Goal: Information Seeking & Learning: Check status

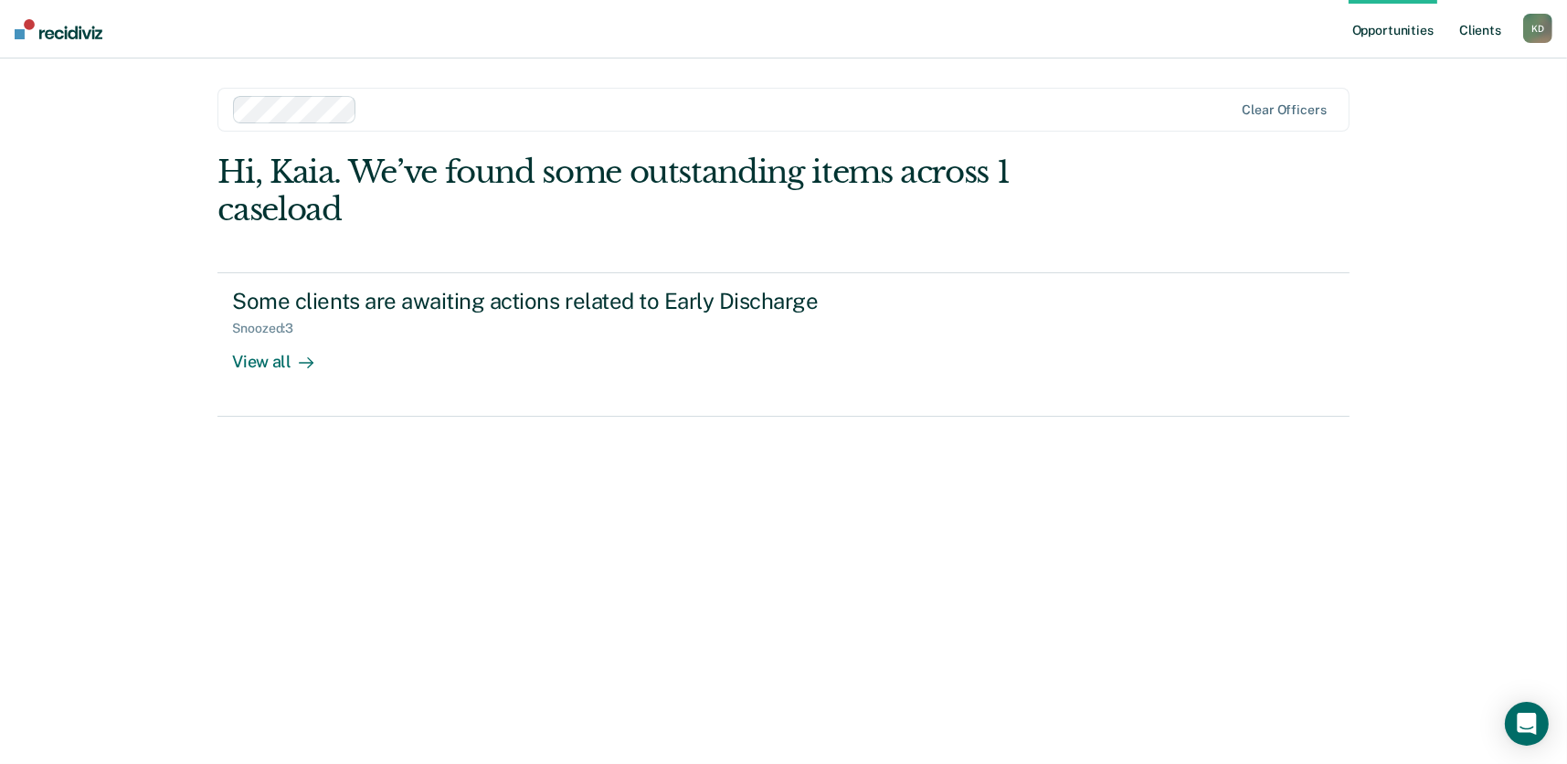
click at [1485, 29] on link "Client s" at bounding box center [1480, 29] width 49 height 58
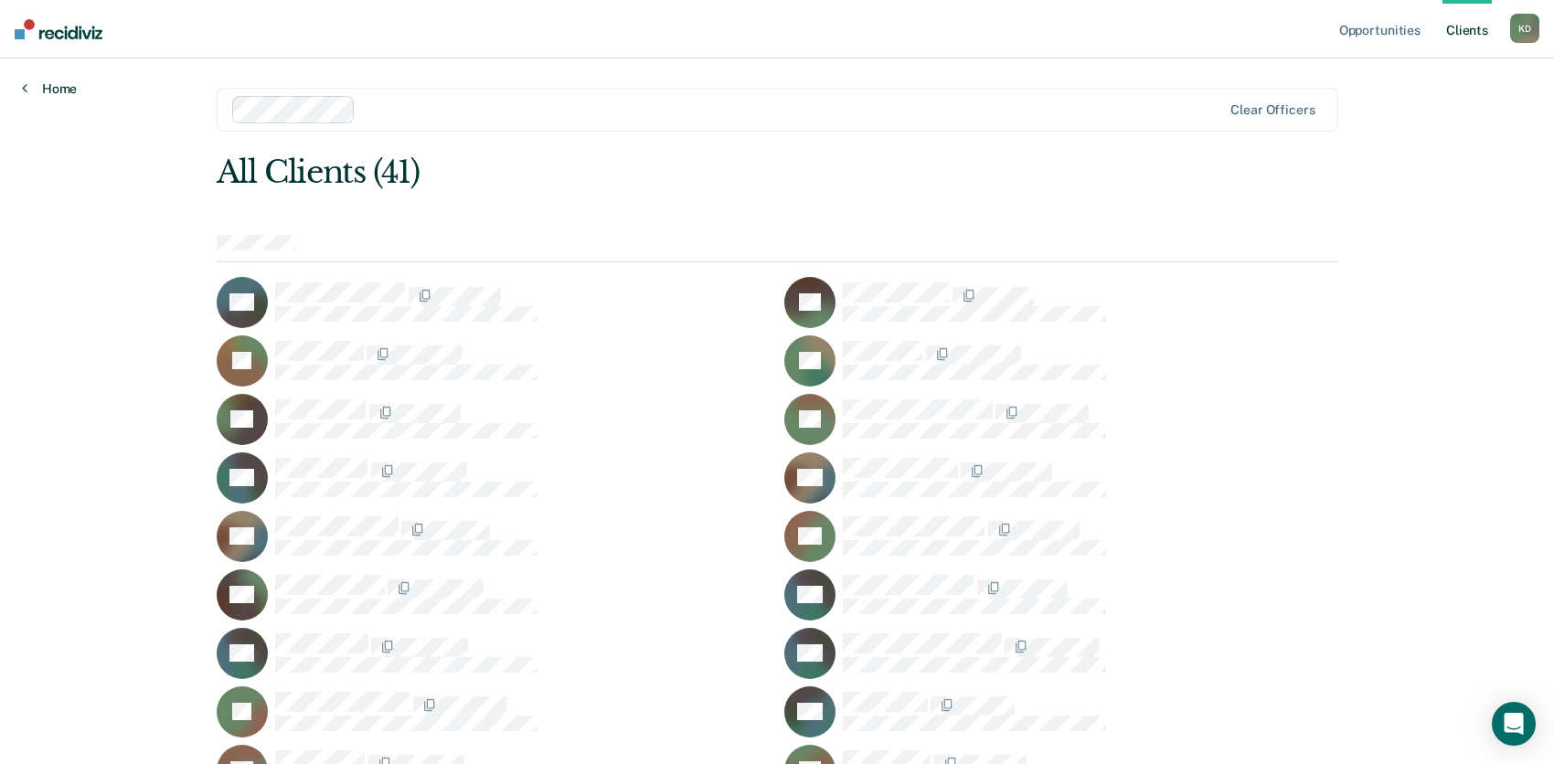
click at [53, 86] on link "Home" at bounding box center [49, 88] width 55 height 16
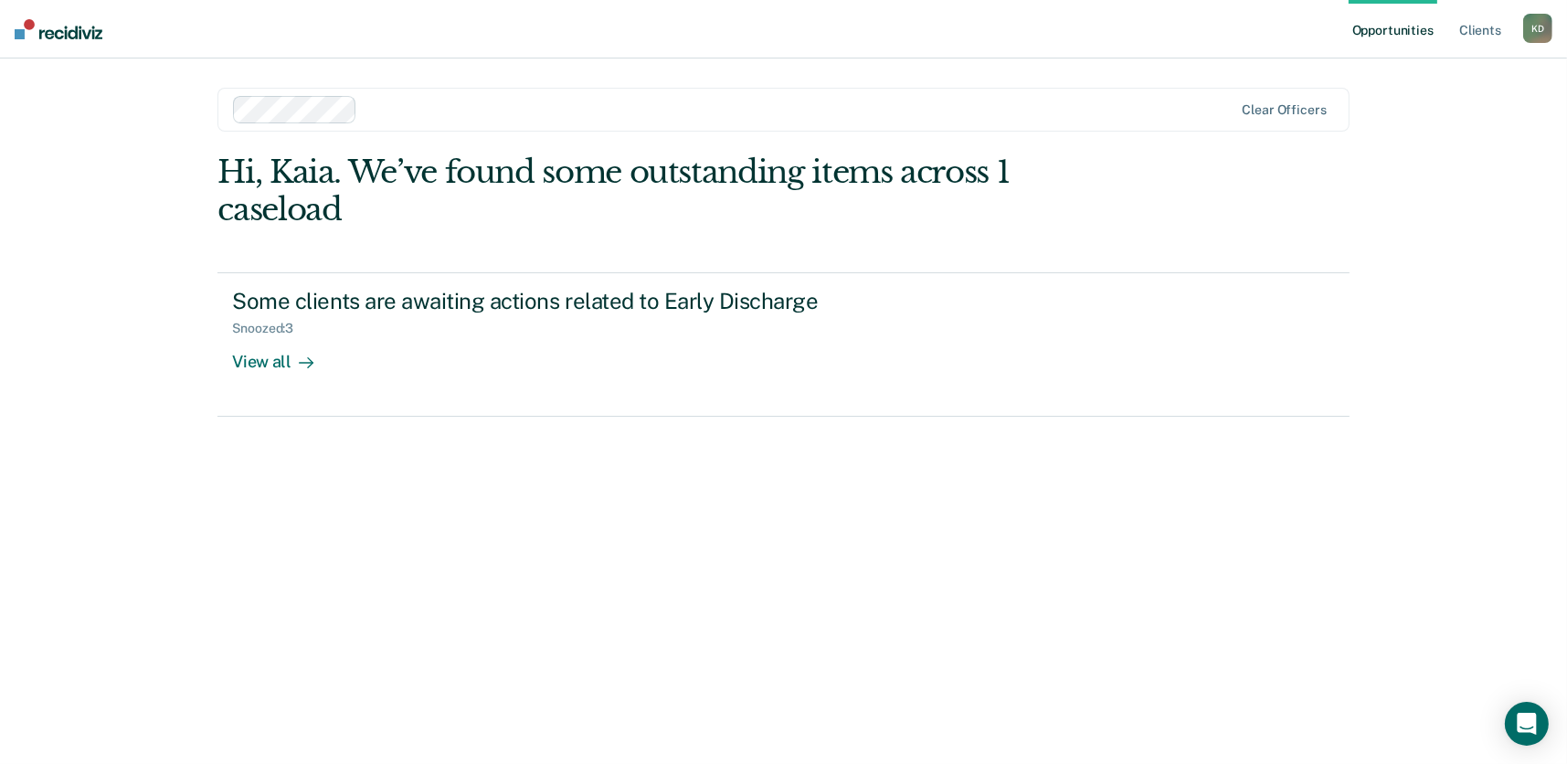
click at [1407, 29] on link "Opportunities" at bounding box center [1393, 29] width 89 height 58
click at [1480, 29] on link "Client s" at bounding box center [1480, 29] width 49 height 58
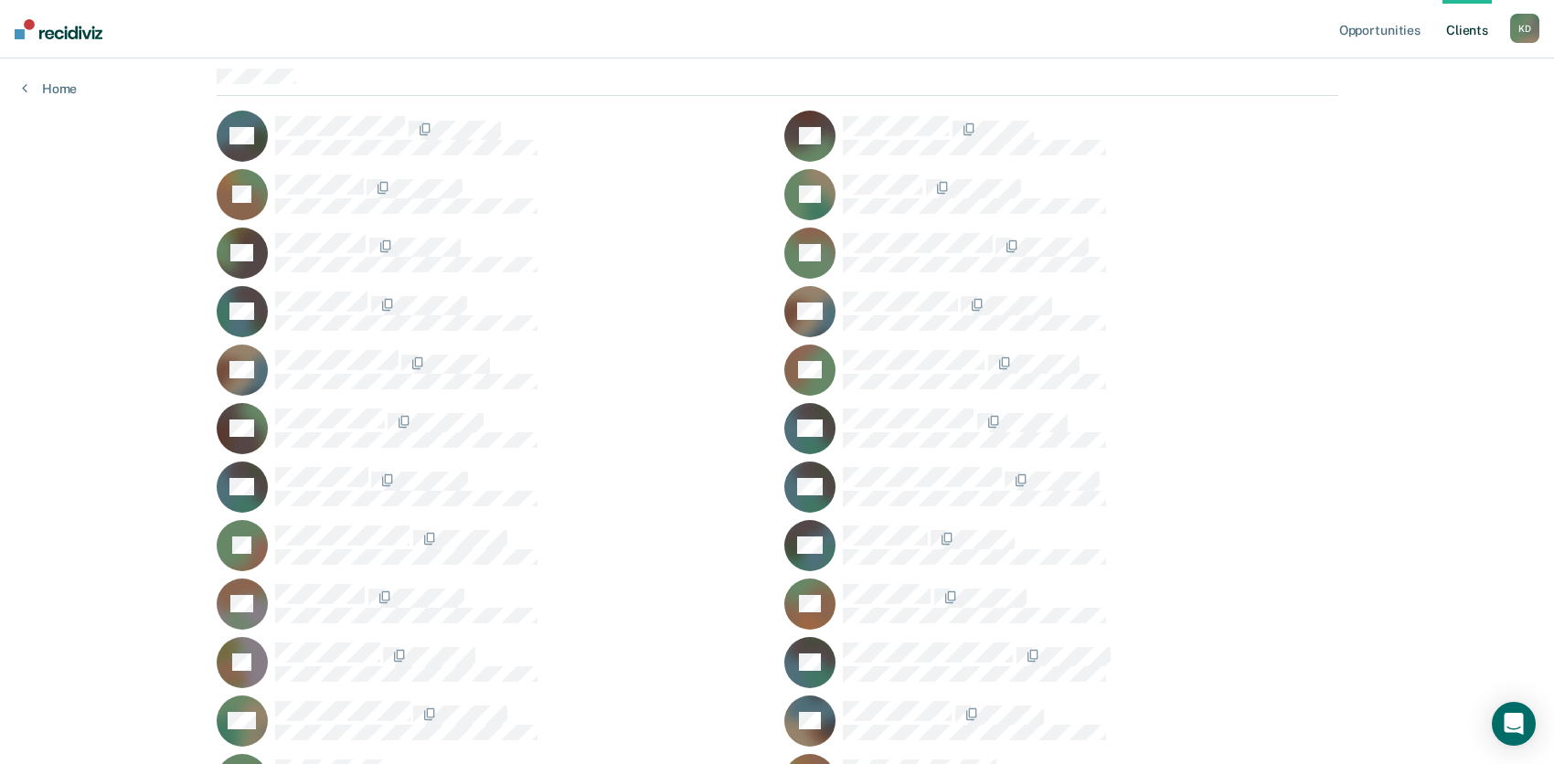
scroll to position [274, 0]
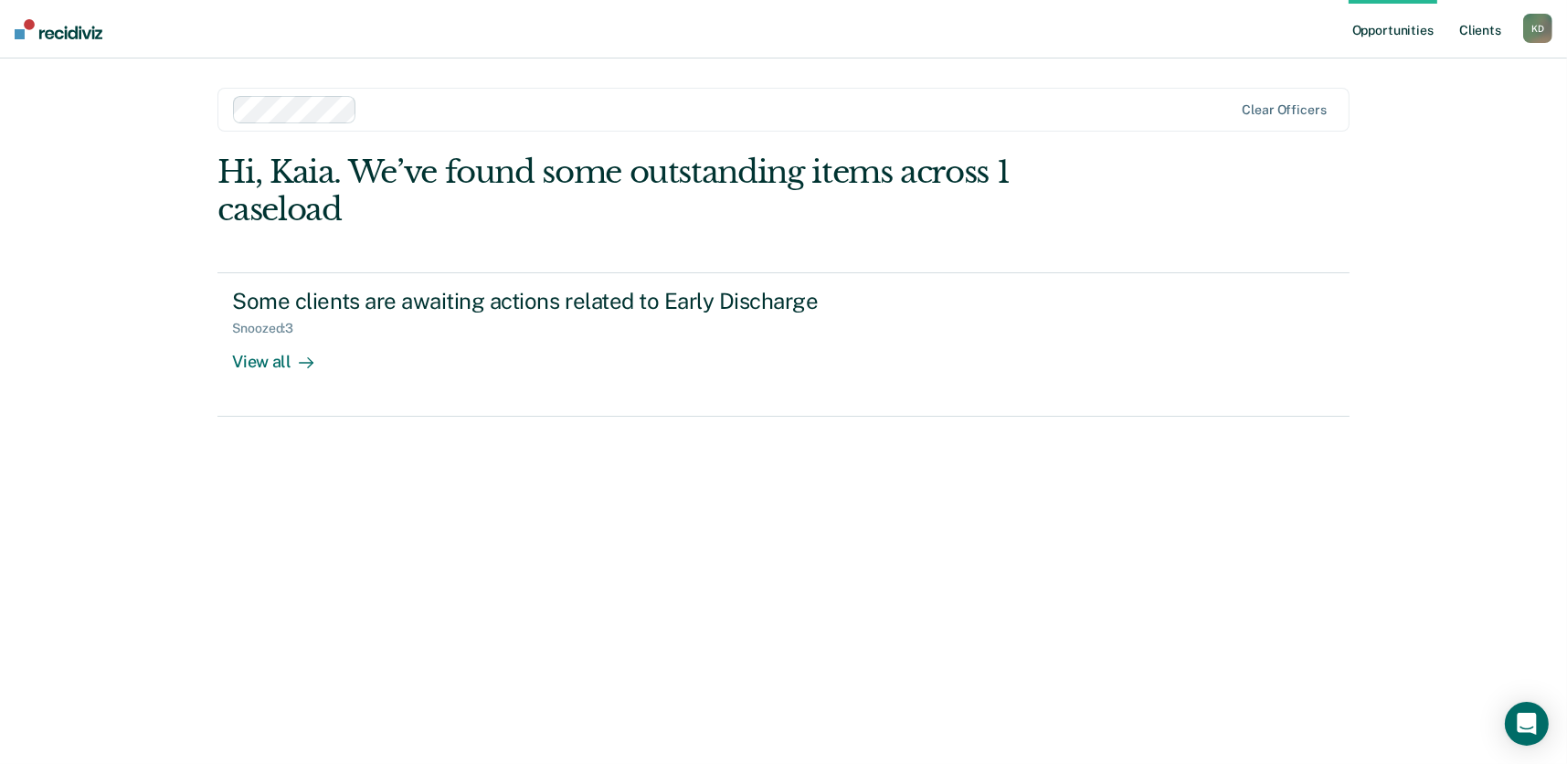
click at [1486, 32] on link "Client s" at bounding box center [1480, 29] width 49 height 58
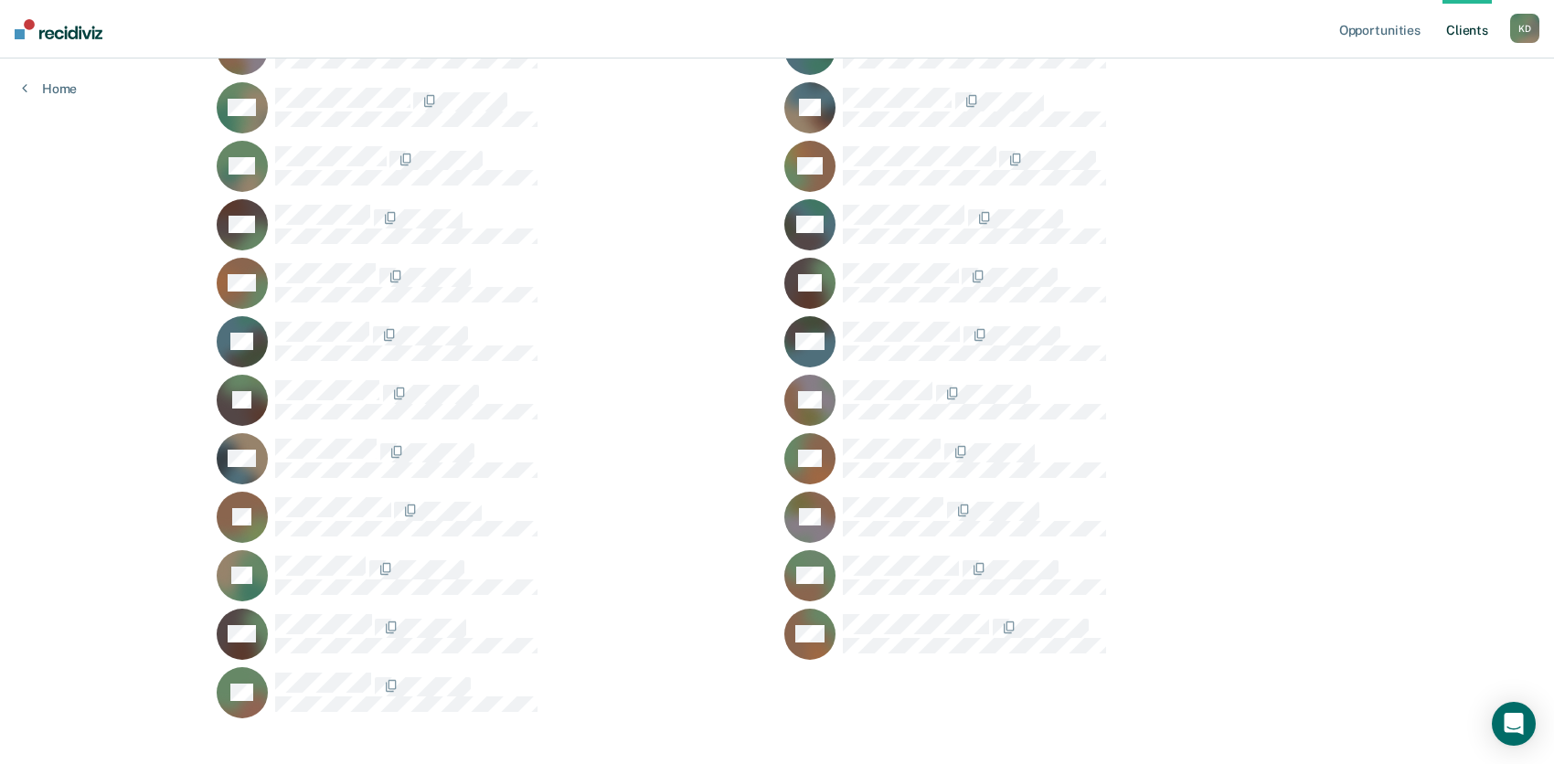
scroll to position [802, 0]
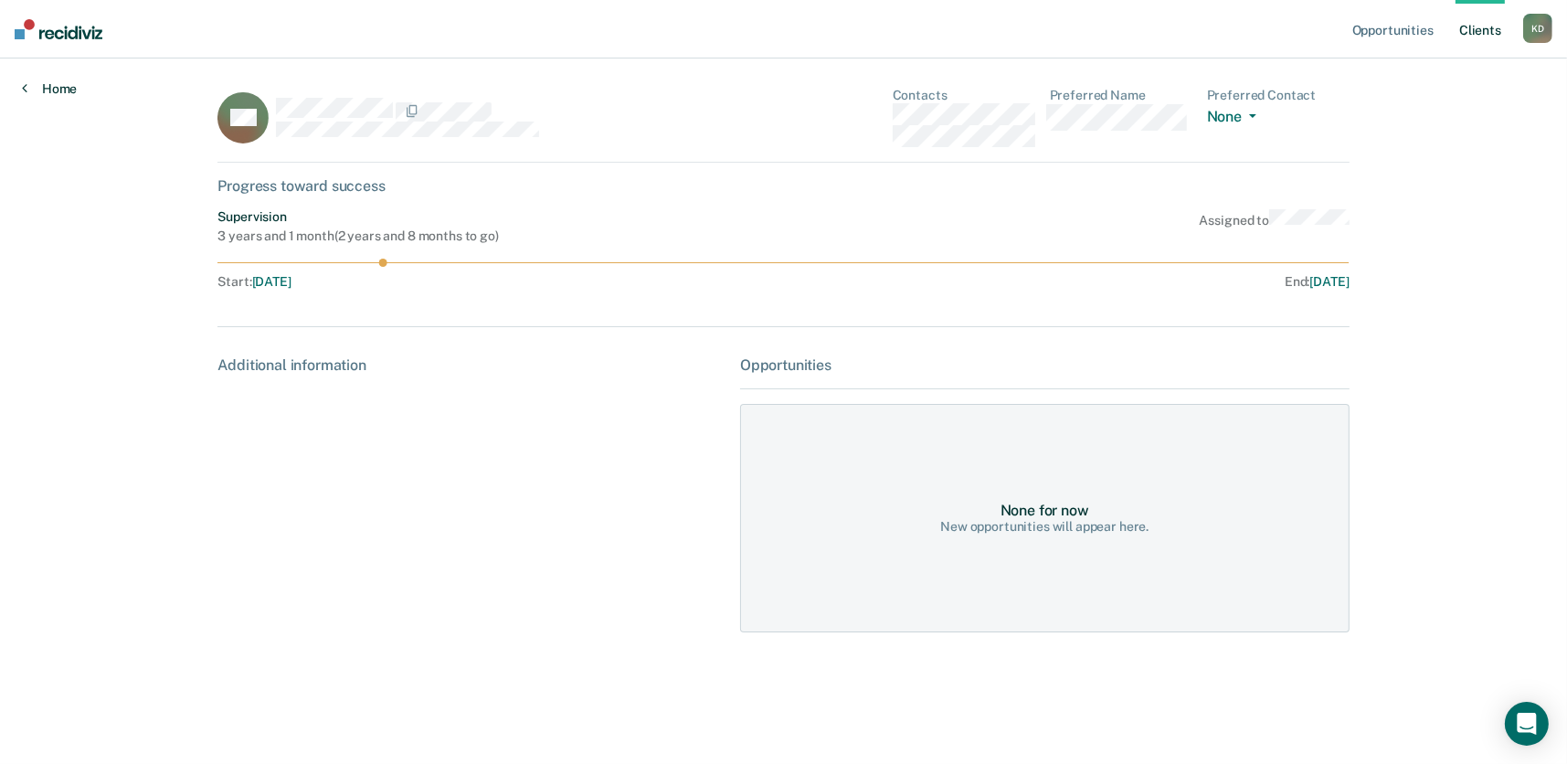
click at [49, 86] on link "Home" at bounding box center [49, 88] width 55 height 16
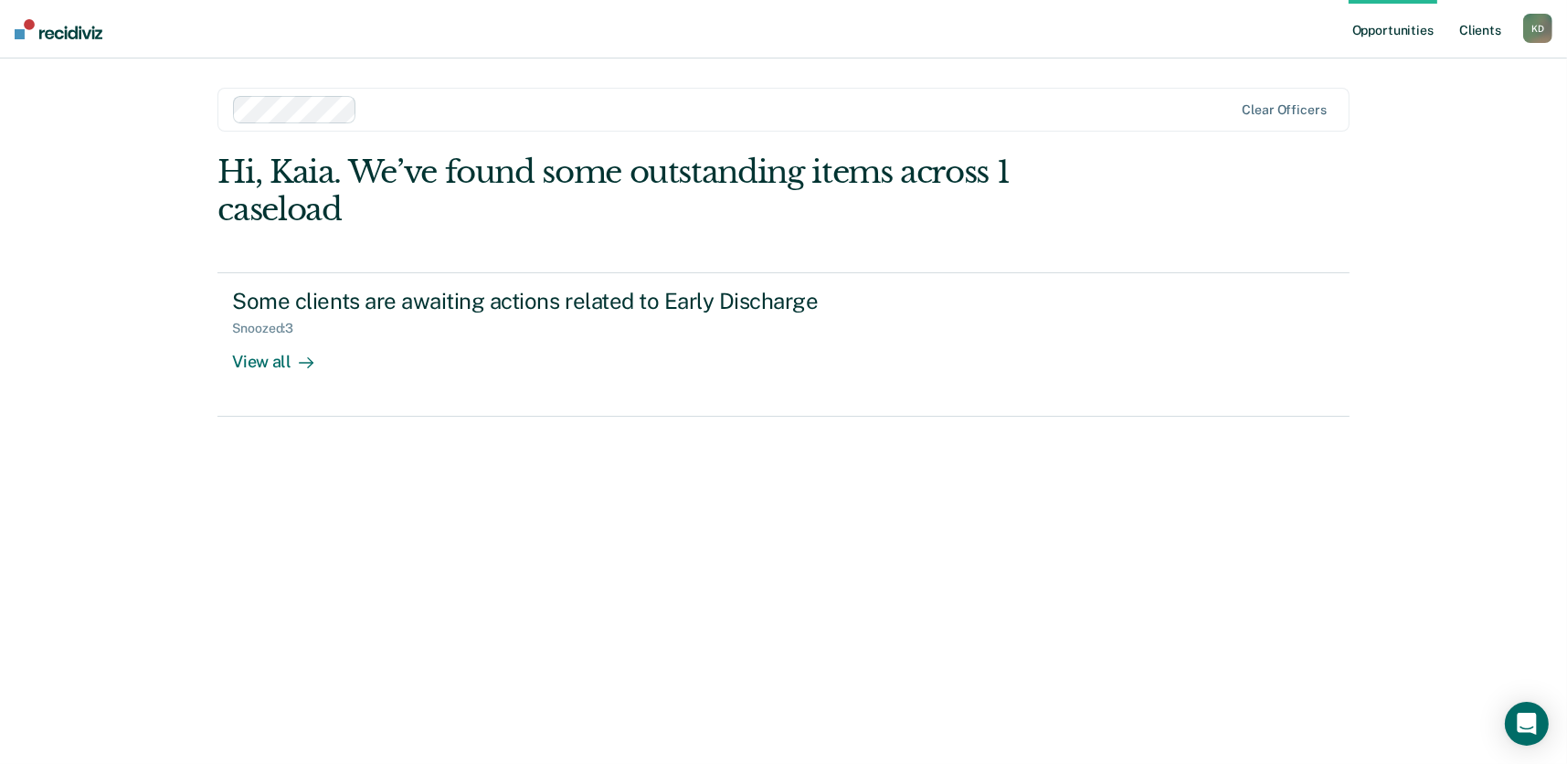
click at [1492, 30] on link "Client s" at bounding box center [1480, 29] width 49 height 58
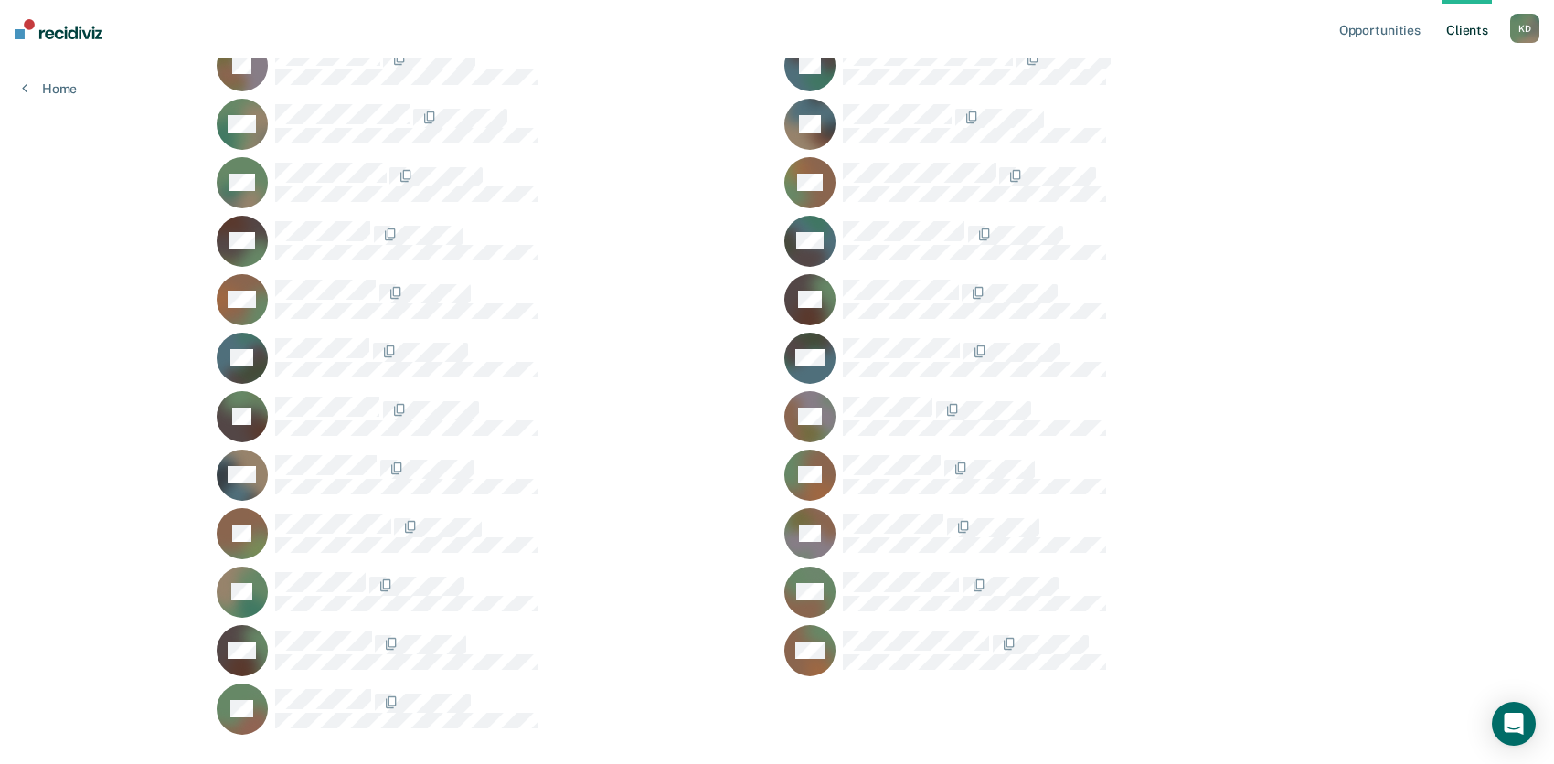
scroll to position [802, 0]
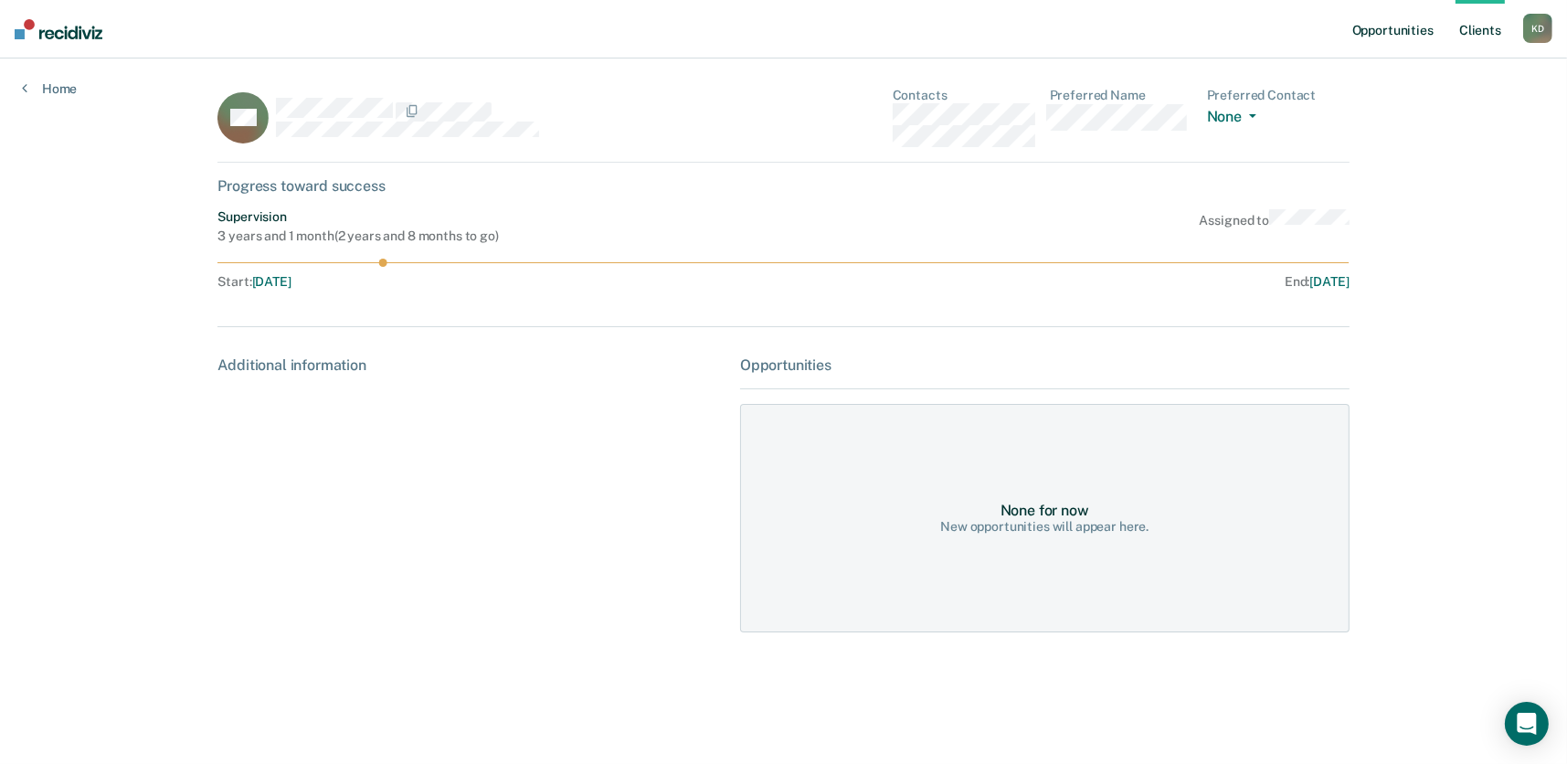
click at [1394, 26] on link "Opportunities" at bounding box center [1393, 29] width 89 height 58
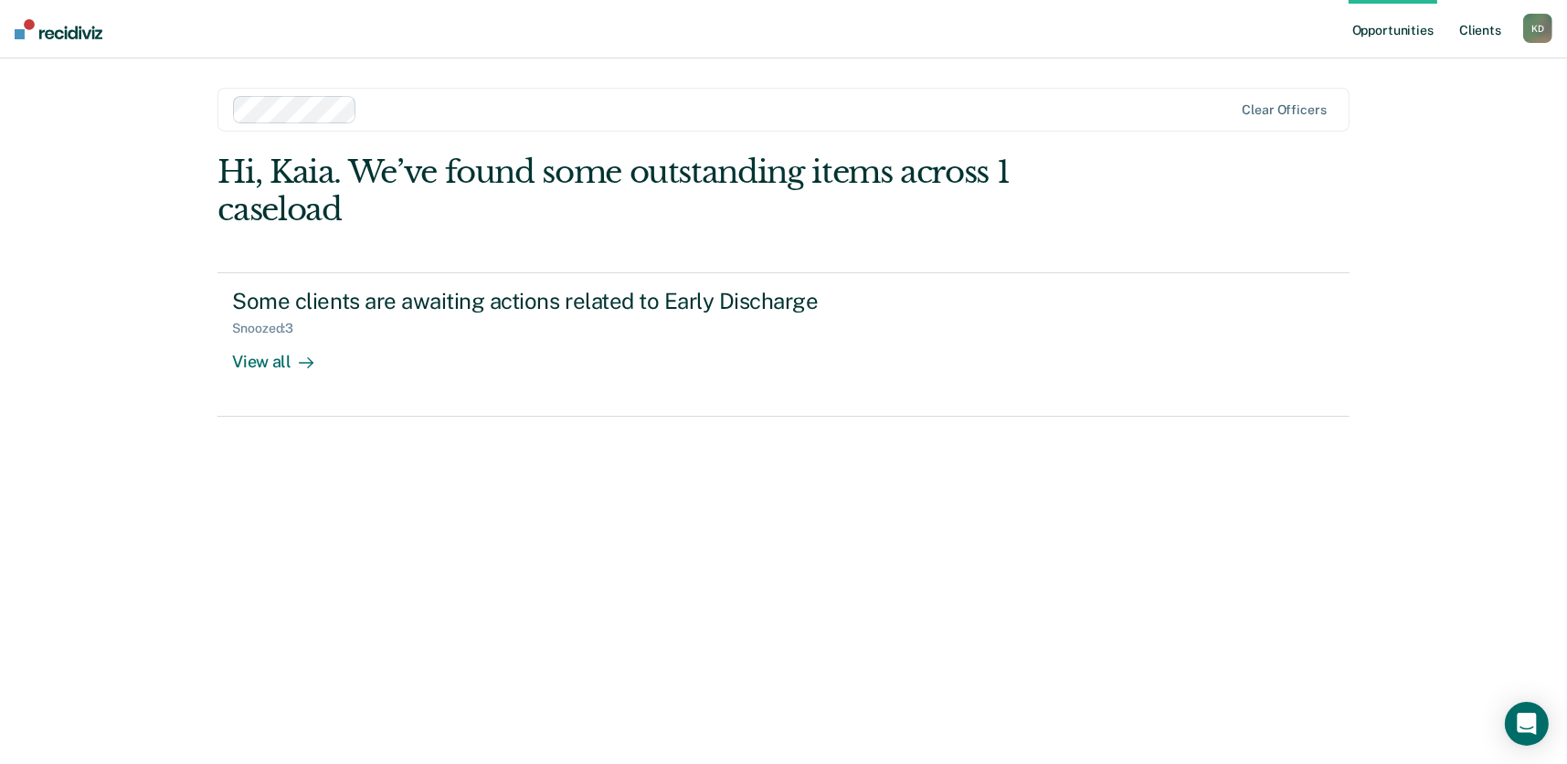
click at [1491, 28] on link "Client s" at bounding box center [1480, 29] width 49 height 58
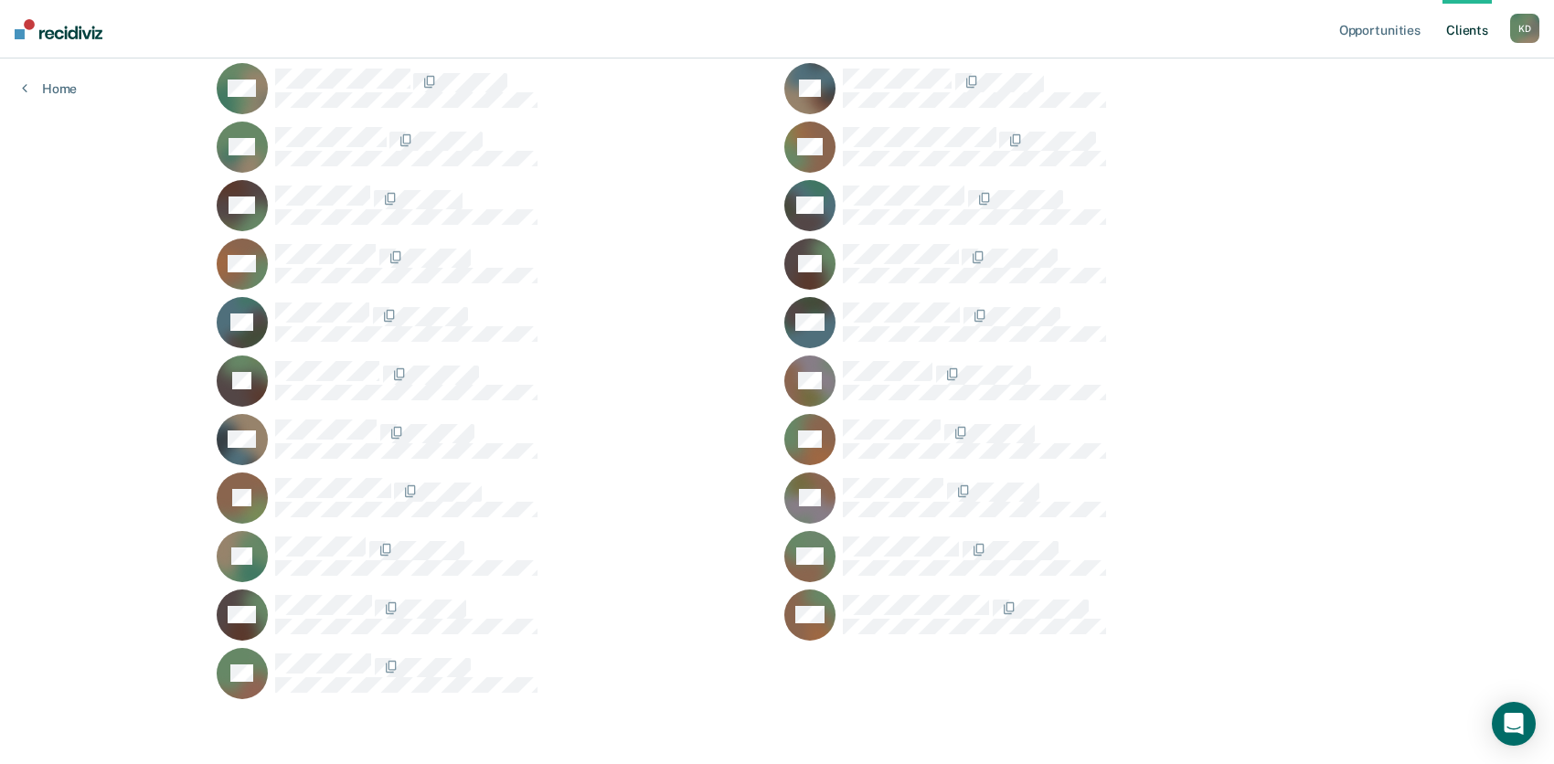
scroll to position [802, 0]
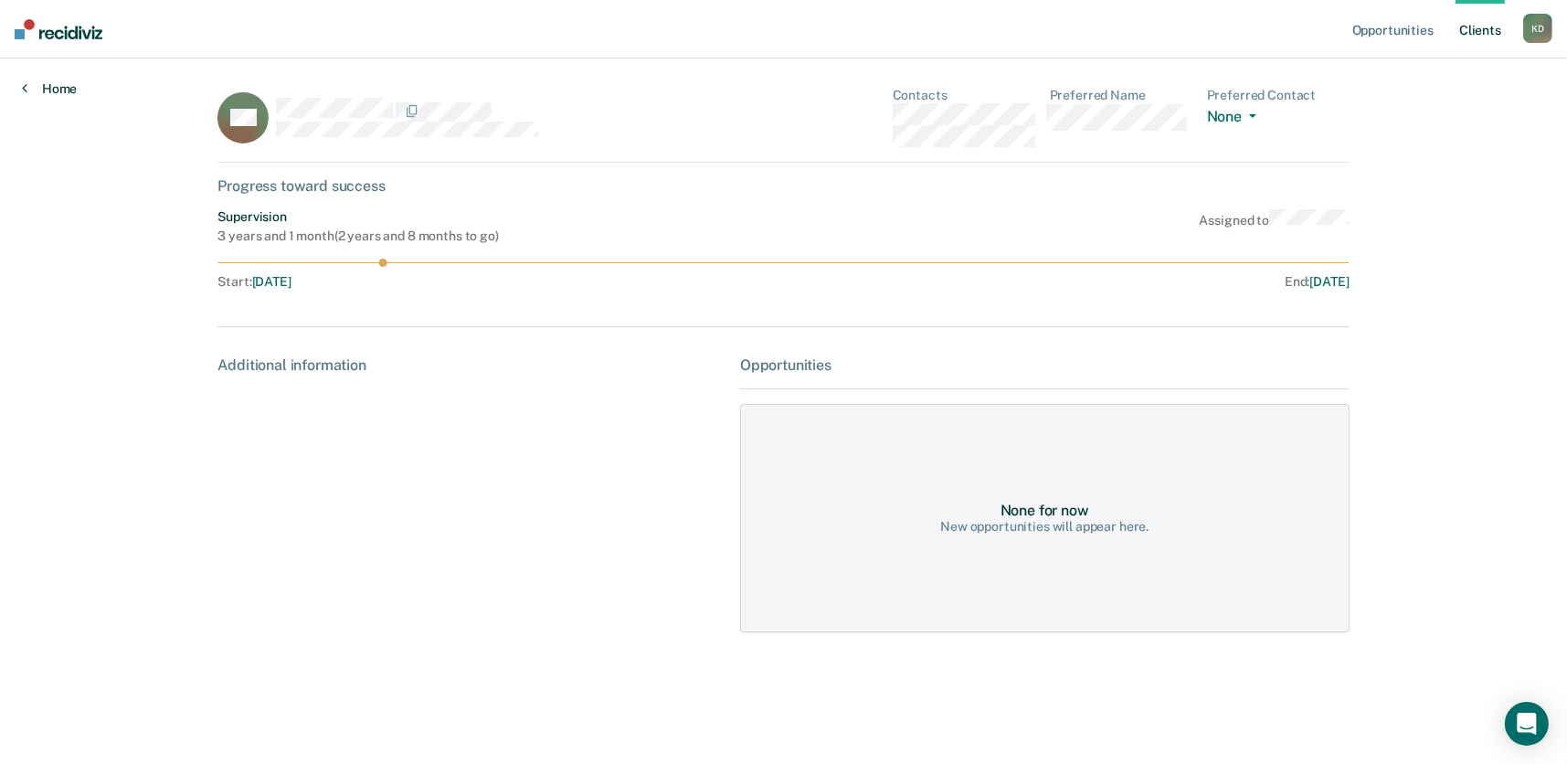
click at [51, 84] on link "Home" at bounding box center [49, 88] width 55 height 16
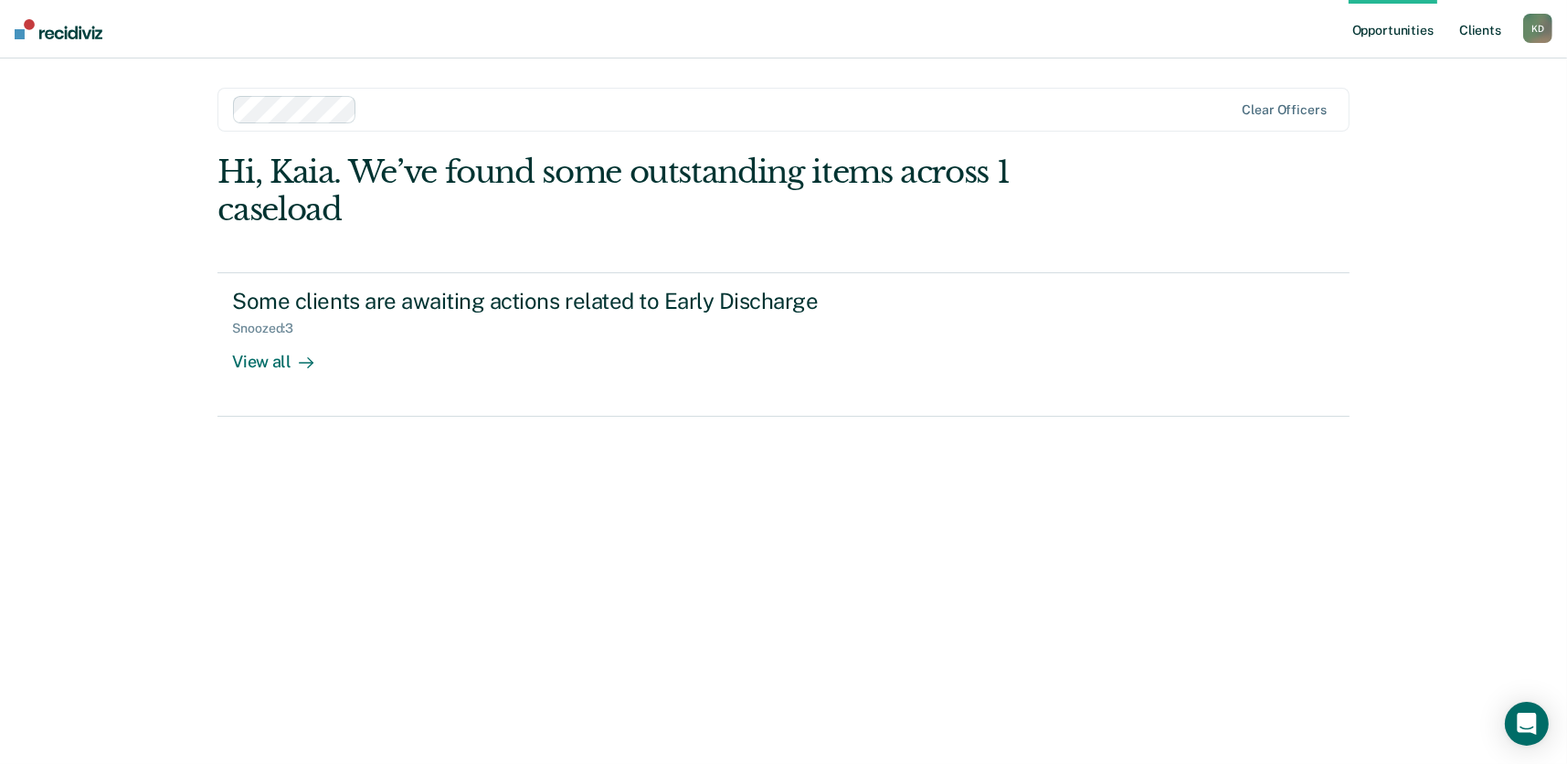
click at [1493, 29] on link "Client s" at bounding box center [1480, 29] width 49 height 58
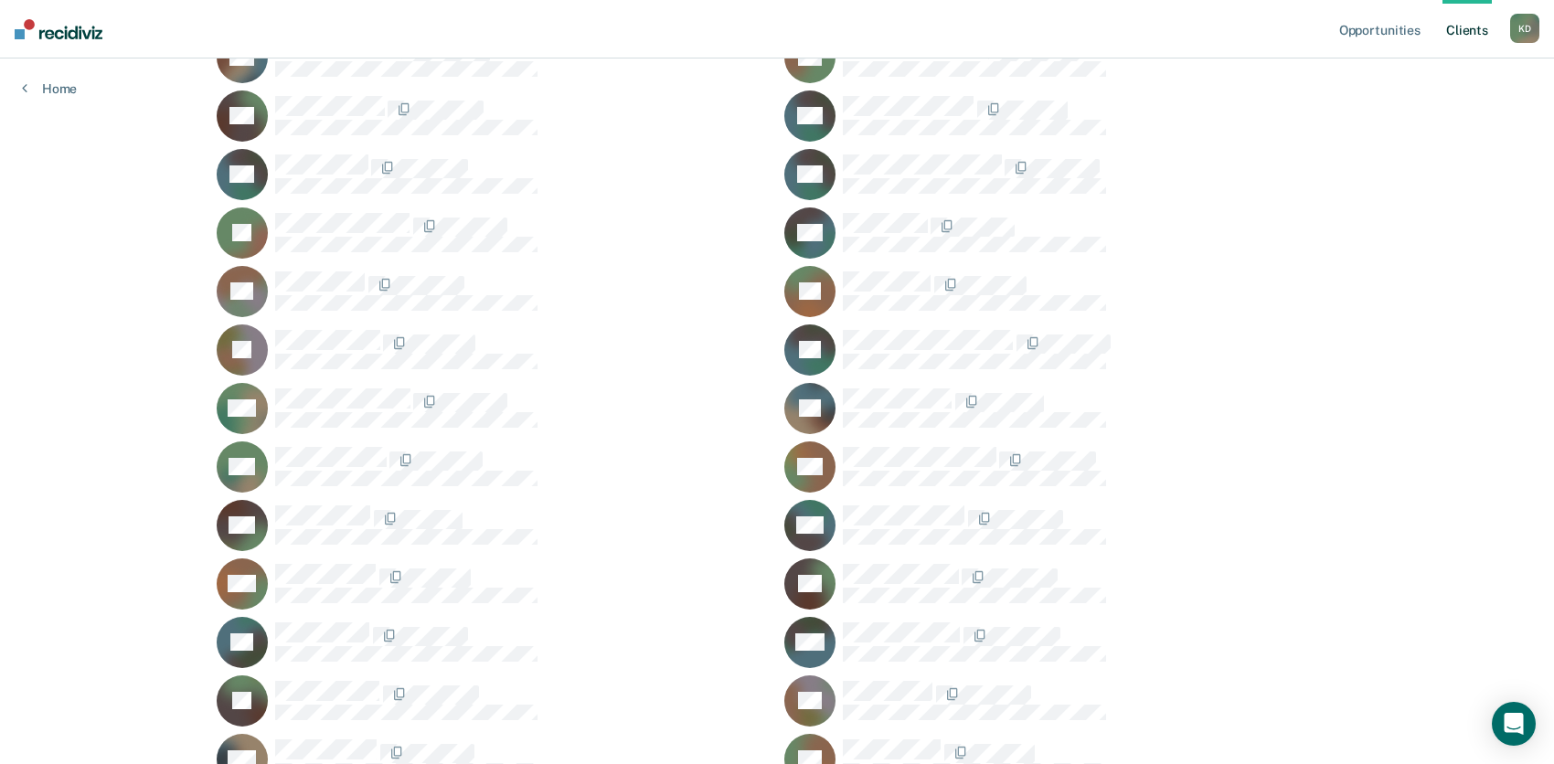
scroll to position [731, 0]
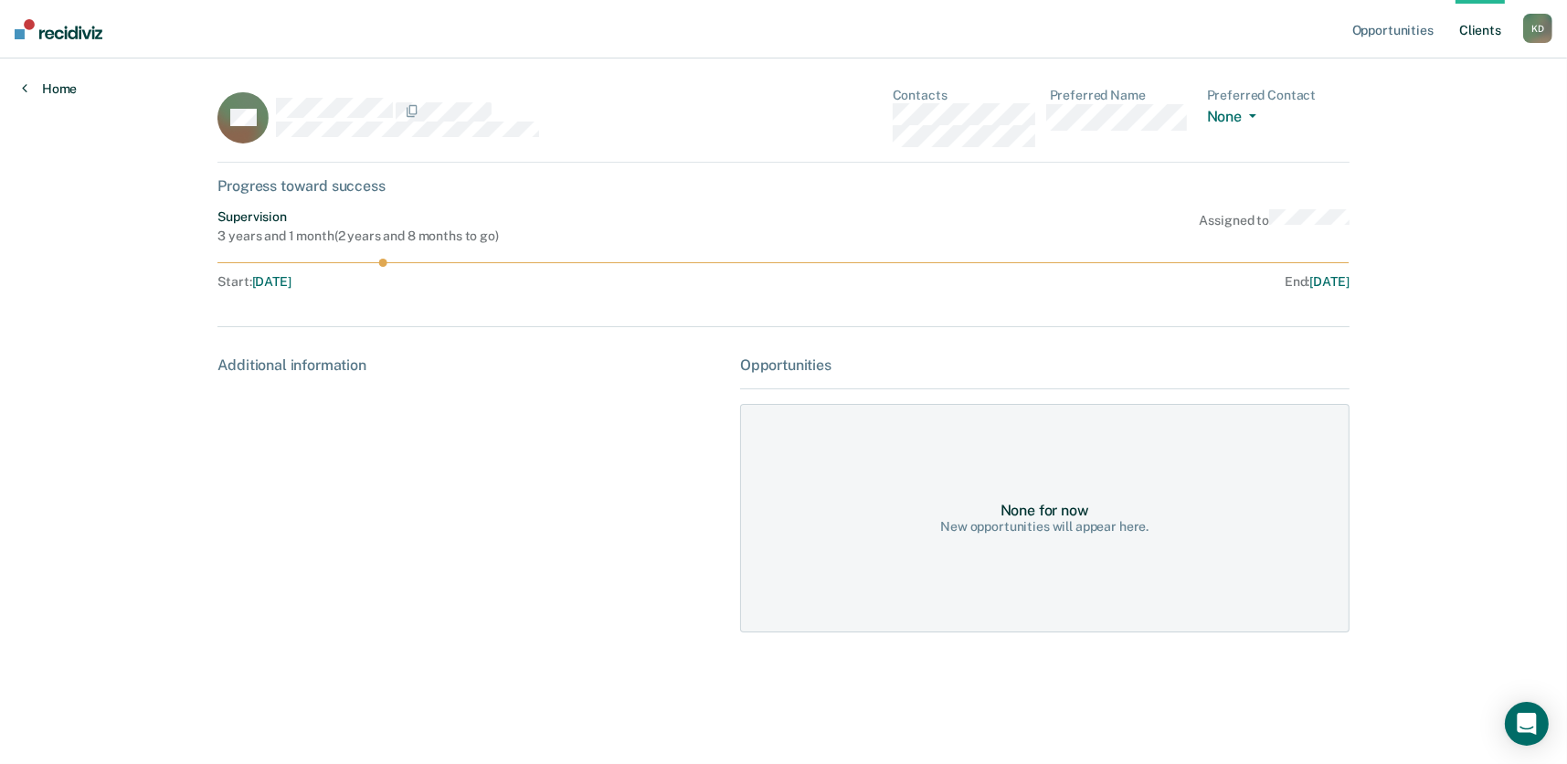
click at [55, 88] on link "Home" at bounding box center [49, 88] width 55 height 16
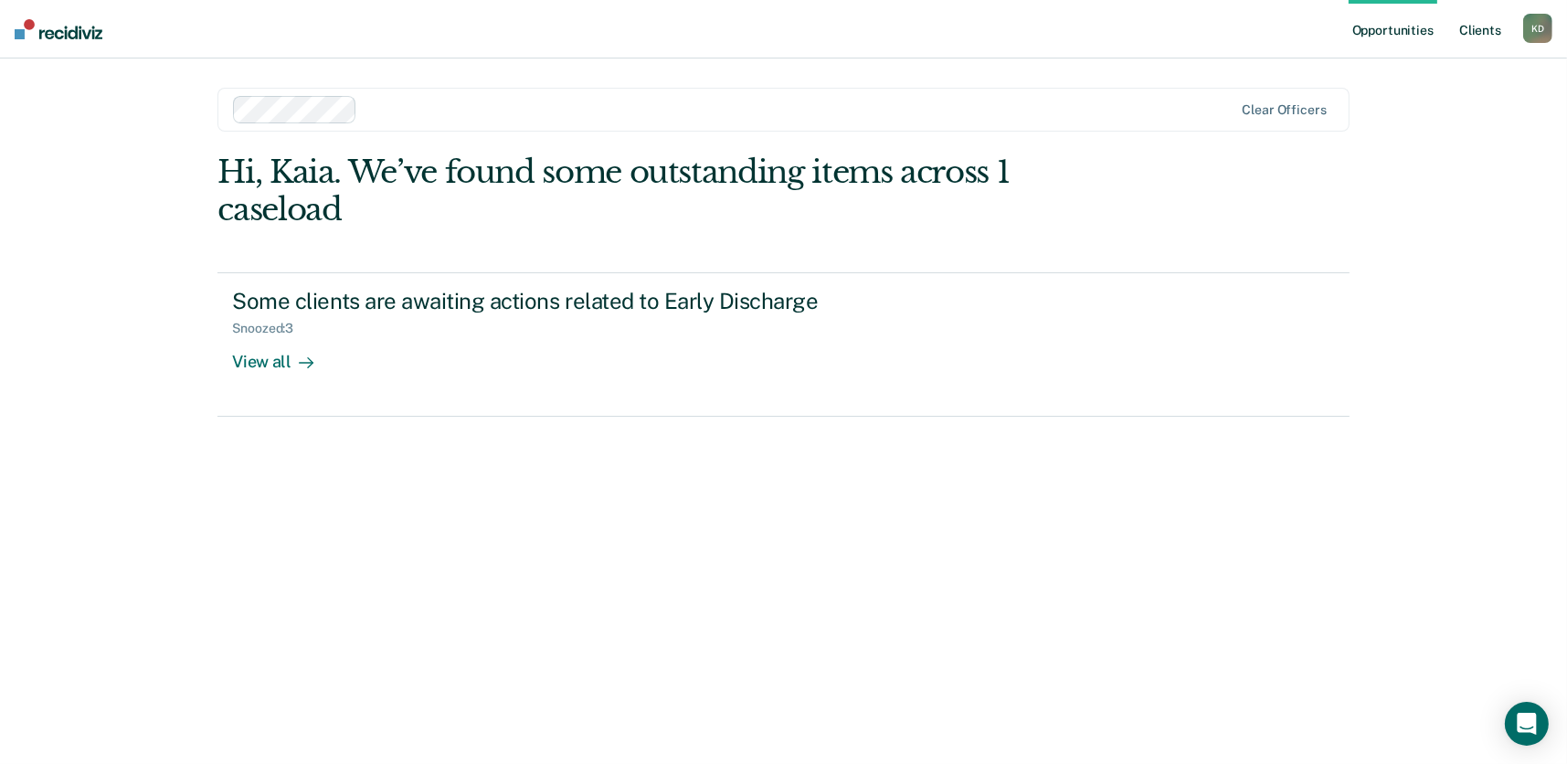
click at [1492, 27] on link "Client s" at bounding box center [1480, 29] width 49 height 58
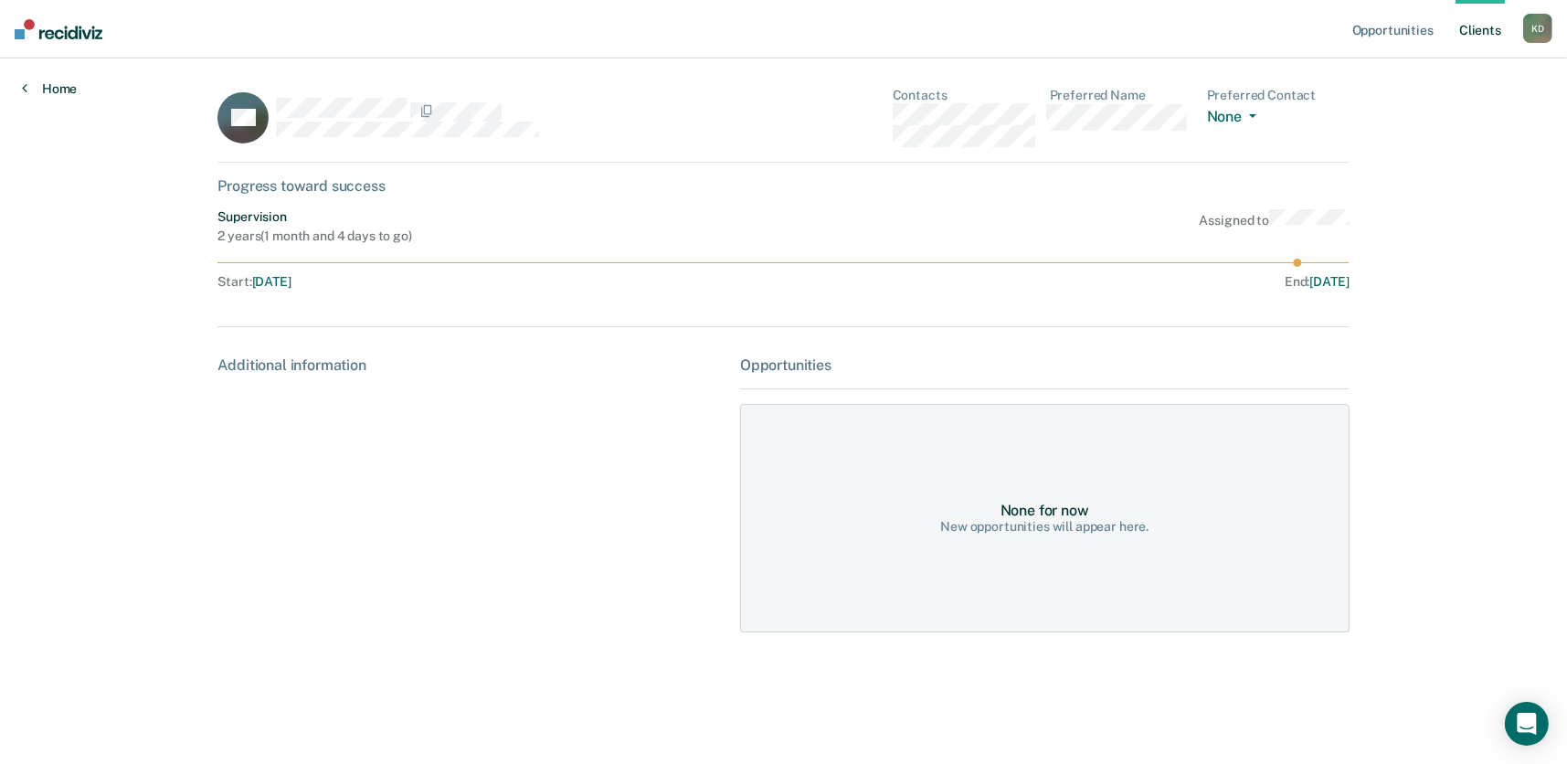
click at [53, 84] on link "Home" at bounding box center [49, 88] width 55 height 16
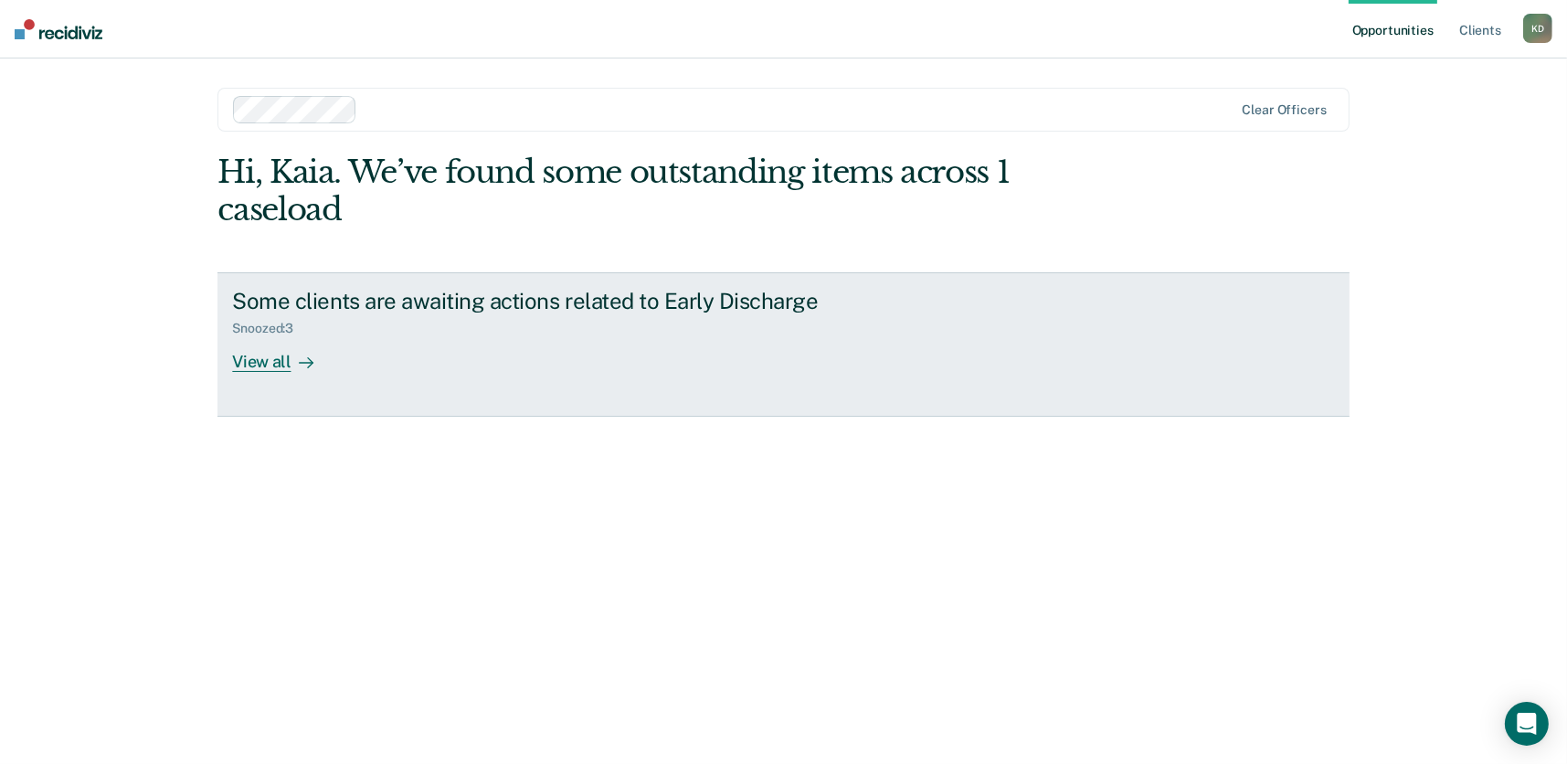
click at [264, 356] on div "View all" at bounding box center [283, 354] width 102 height 36
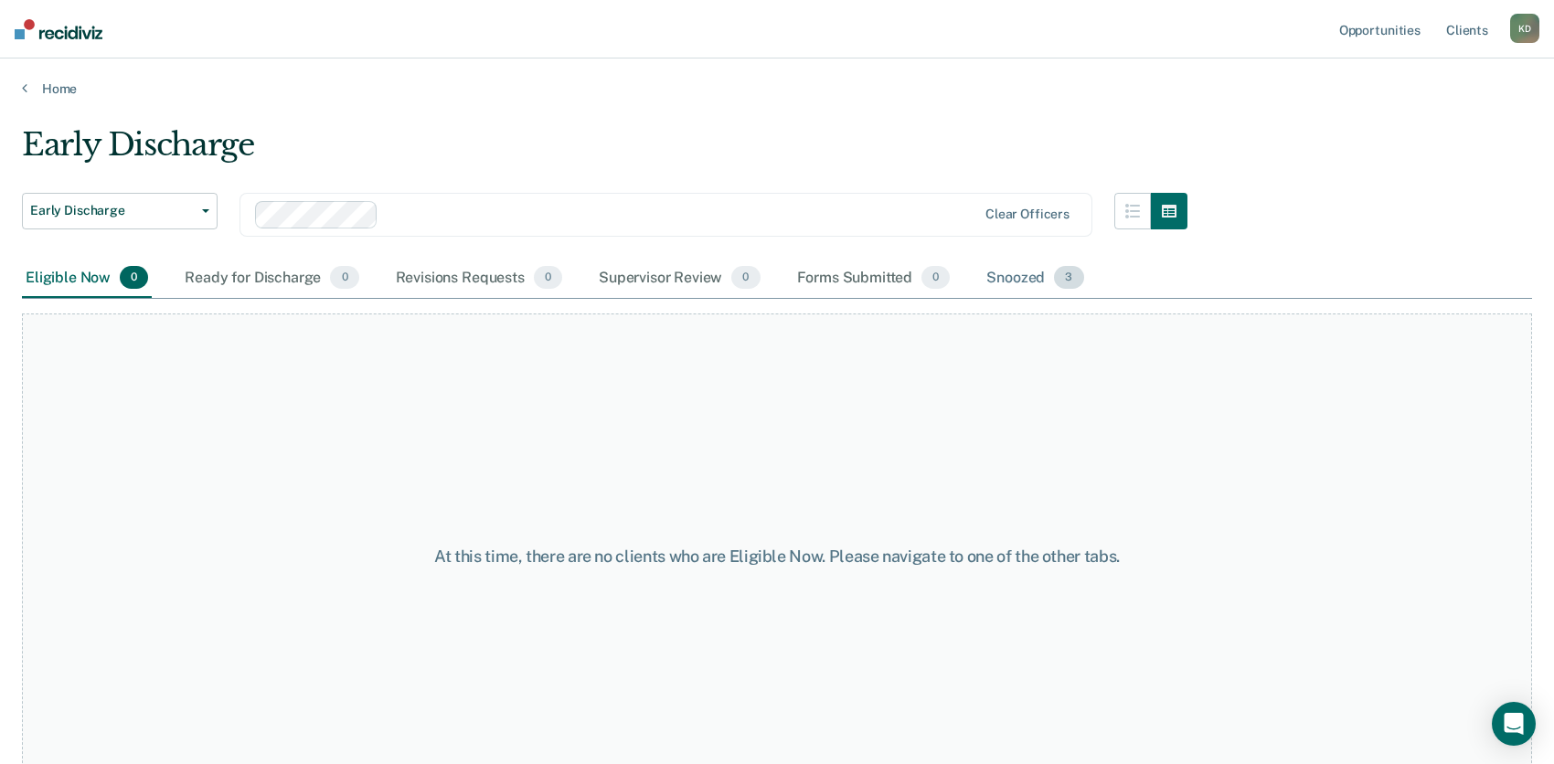
click at [1027, 279] on div "Snoozed 3" at bounding box center [1034, 279] width 104 height 40
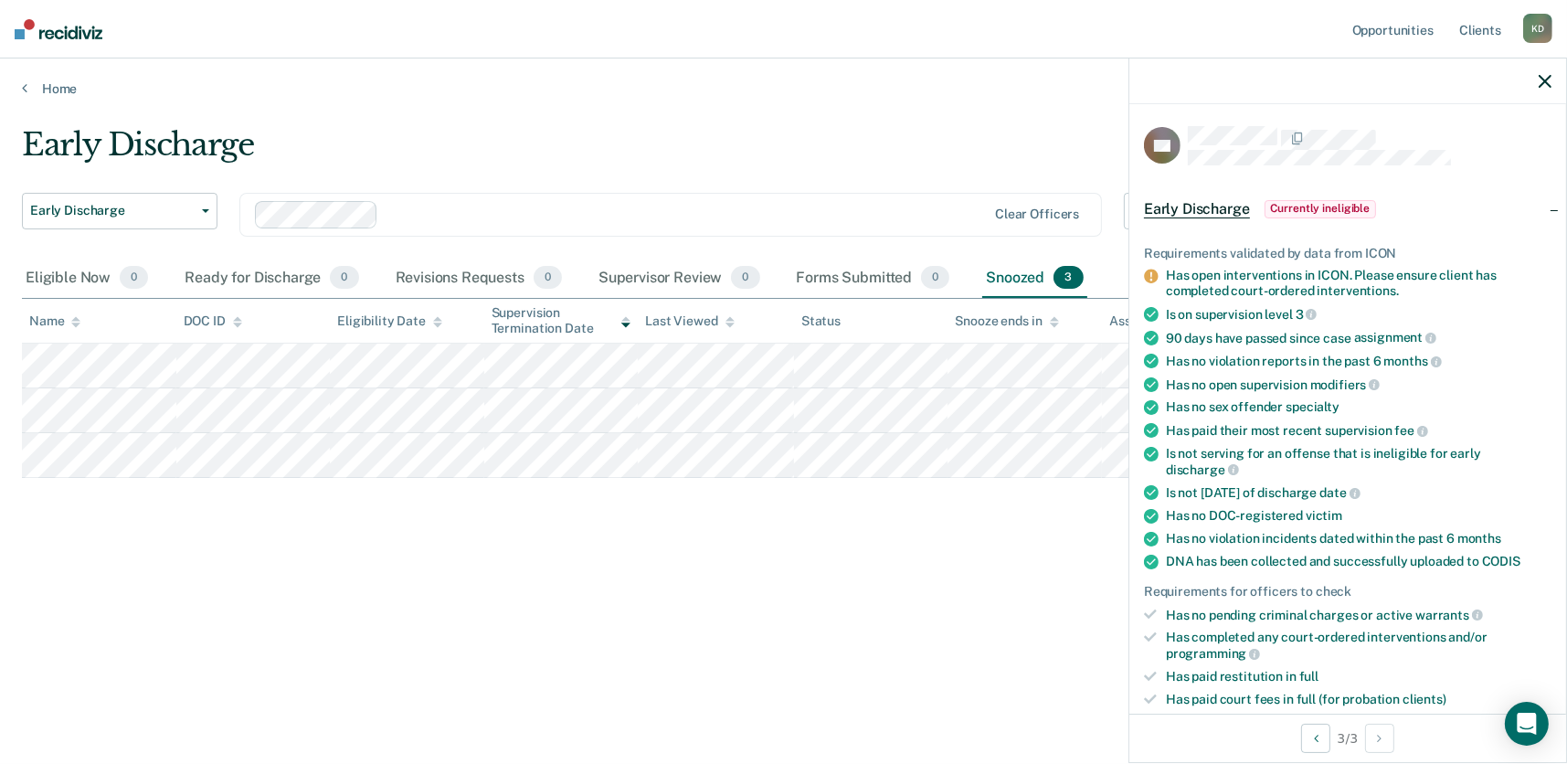
click at [845, 587] on div "Early Discharge Early Discharge Early Discharge Clear officers Eligible Now 0 R…" at bounding box center [784, 376] width 1524 height 501
click at [1543, 73] on button "button" at bounding box center [1545, 81] width 13 height 16
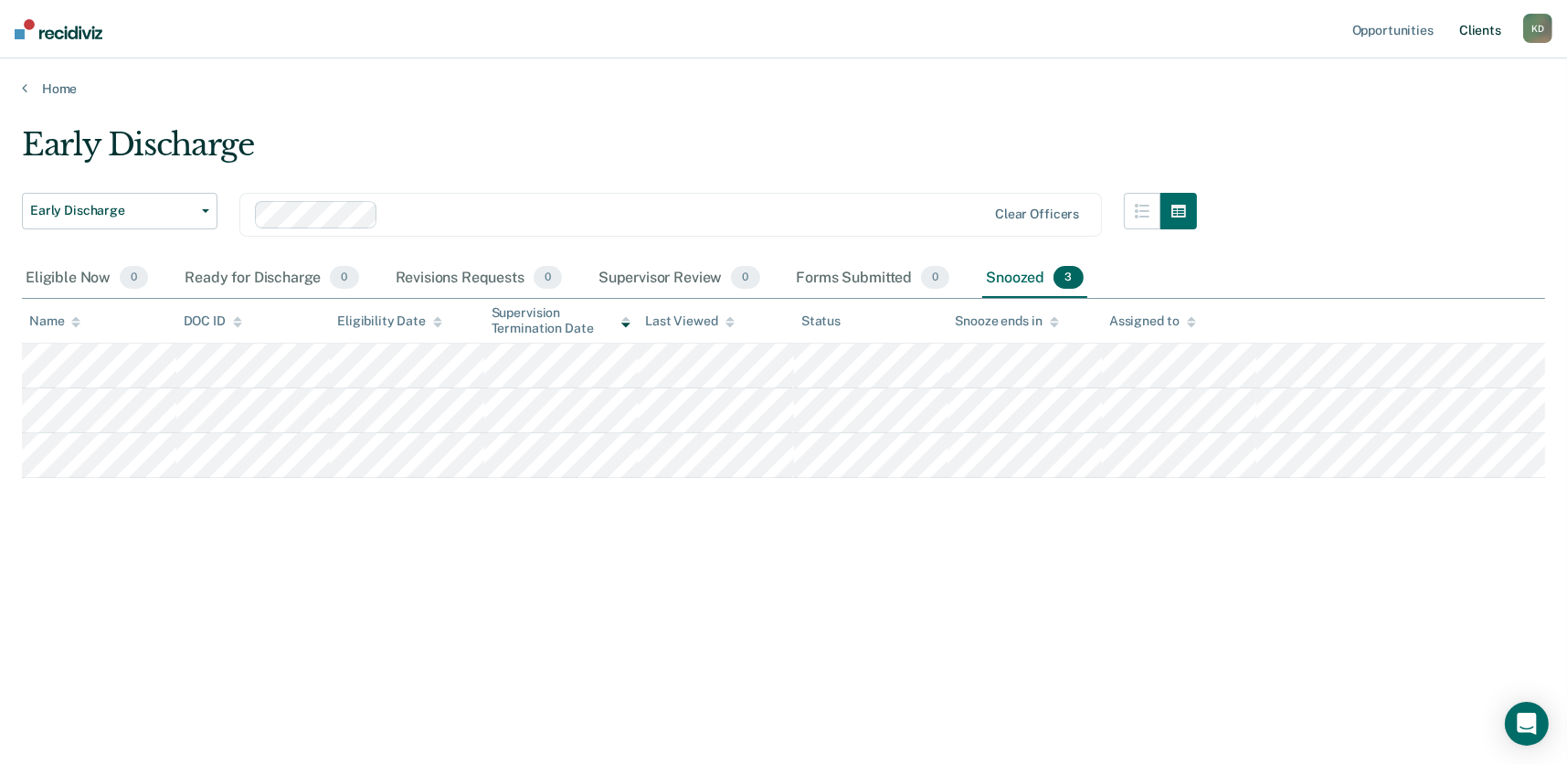
click at [1486, 28] on link "Client s" at bounding box center [1480, 29] width 49 height 58
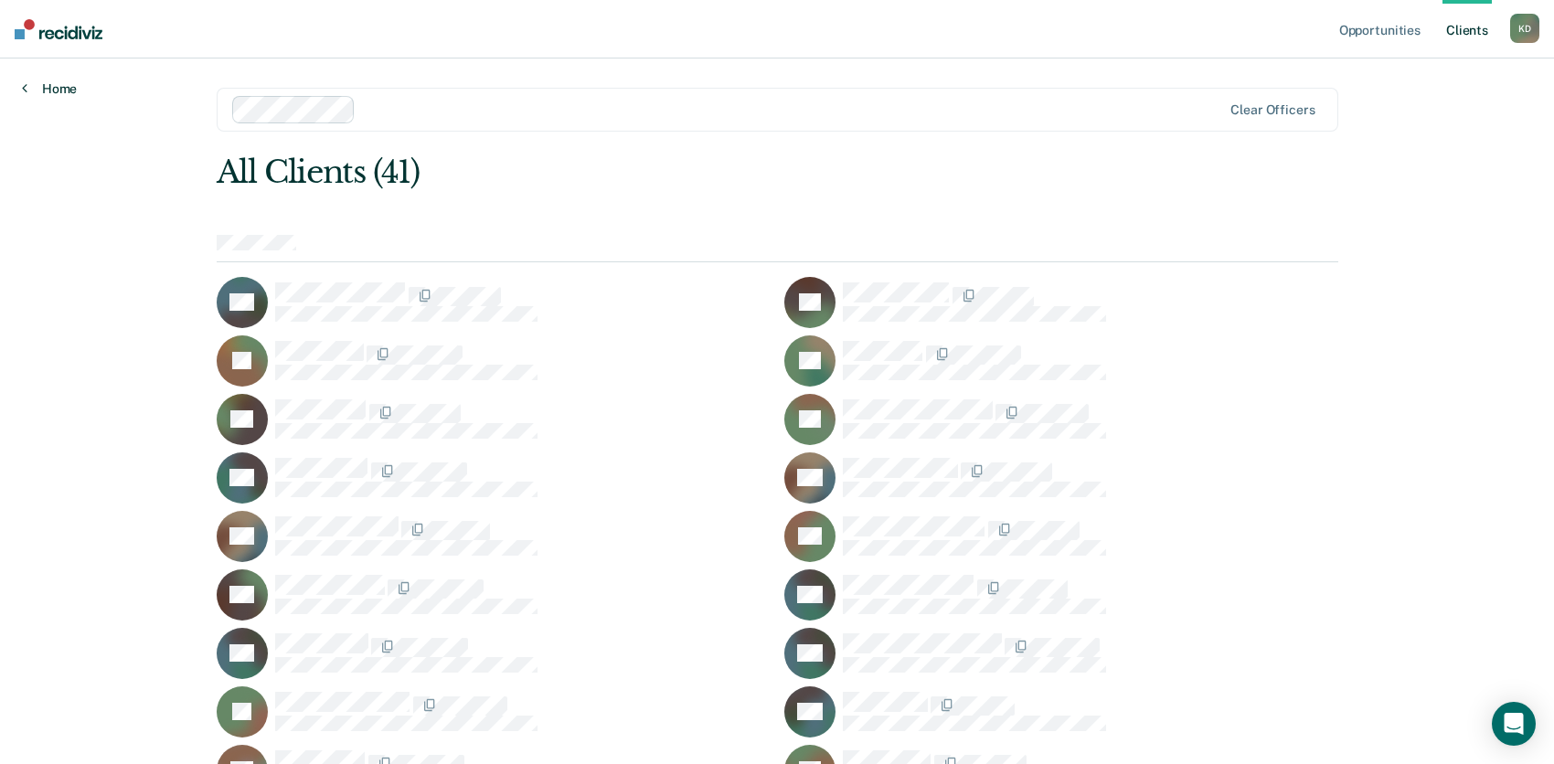
click at [49, 83] on link "Home" at bounding box center [49, 88] width 55 height 16
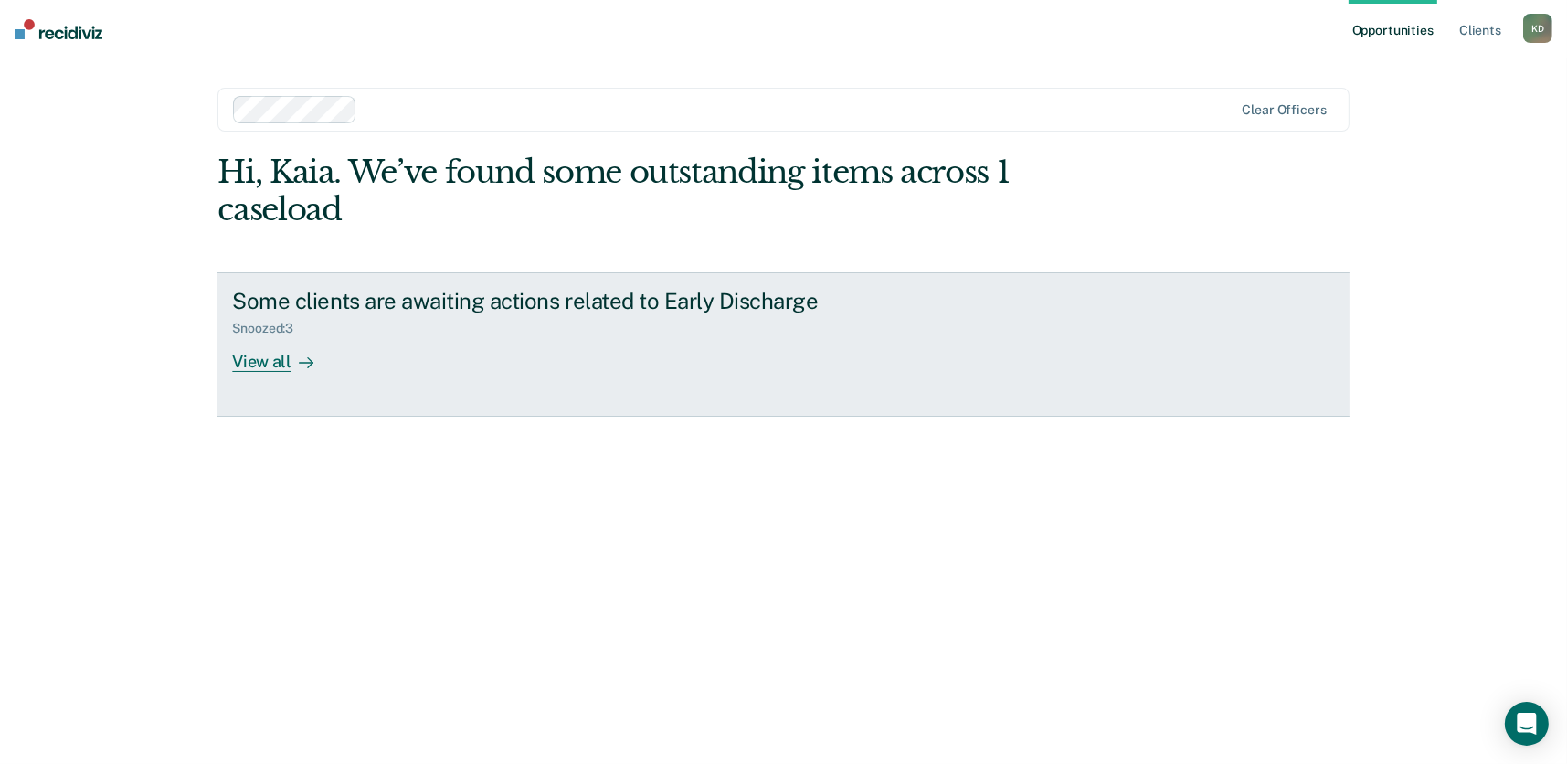
click at [268, 360] on div "View all" at bounding box center [283, 354] width 102 height 36
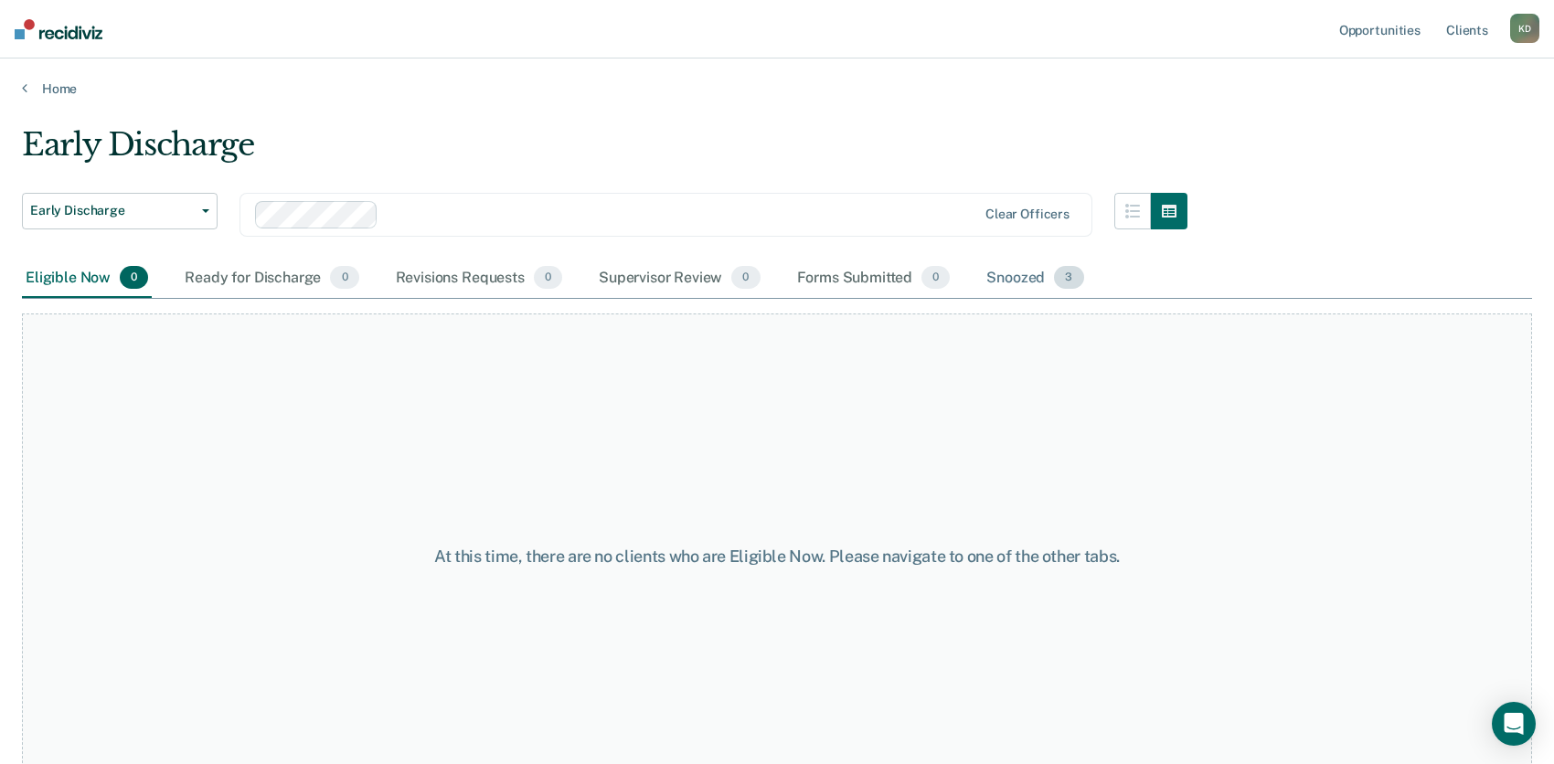
click at [1009, 273] on div "Snoozed 3" at bounding box center [1034, 279] width 104 height 40
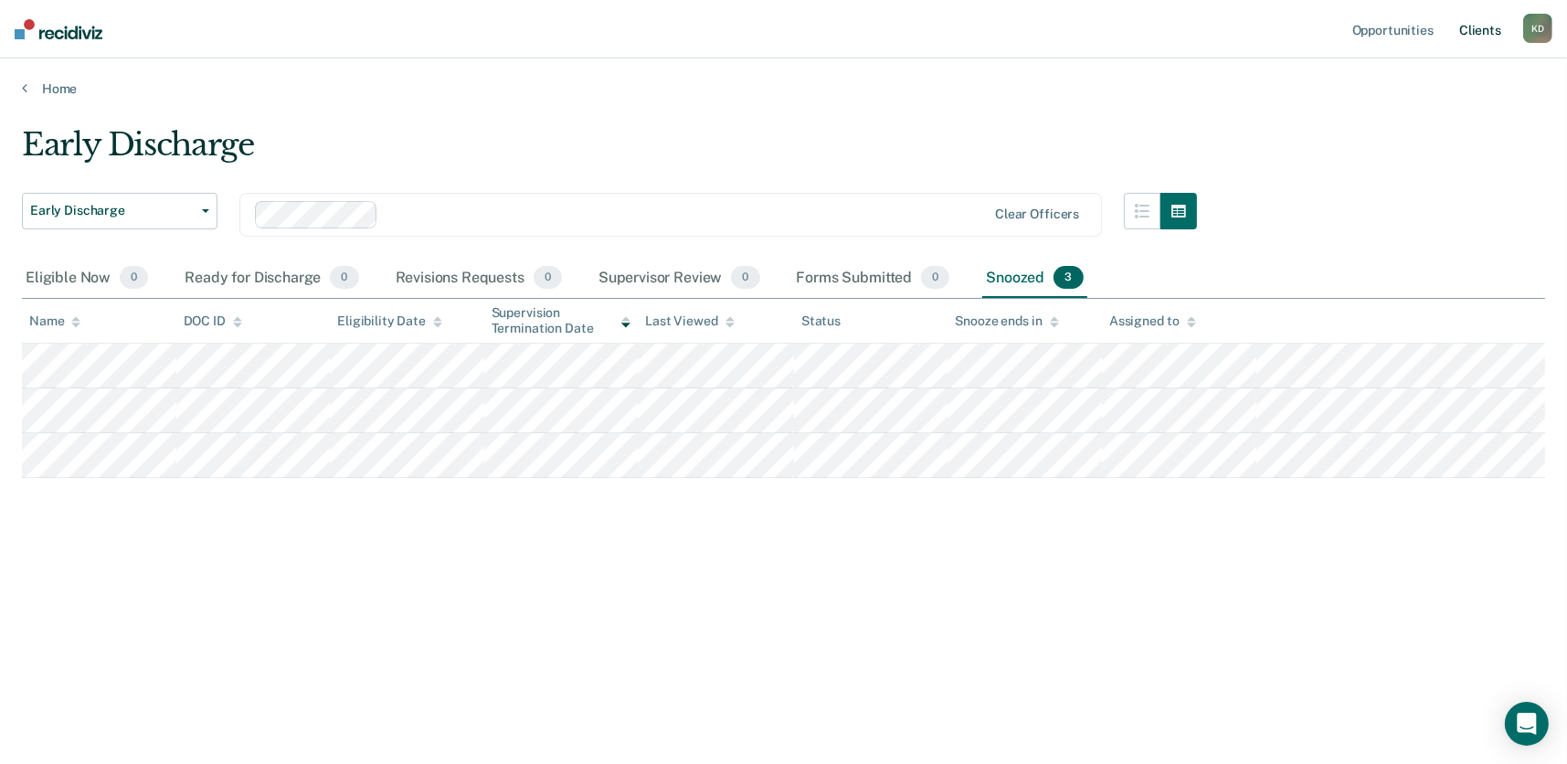
click at [1486, 28] on link "Client s" at bounding box center [1480, 29] width 49 height 58
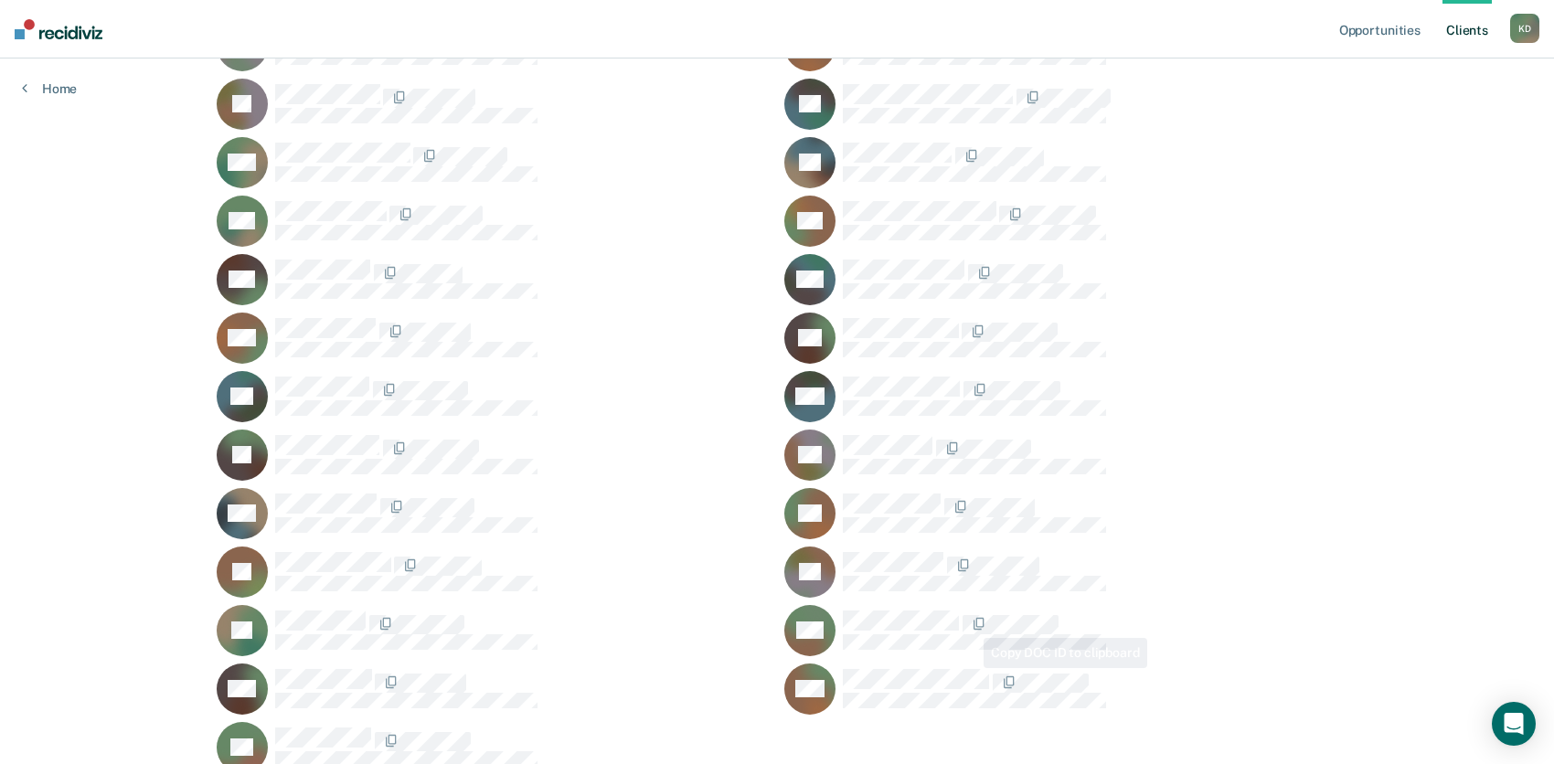
scroll to position [802, 0]
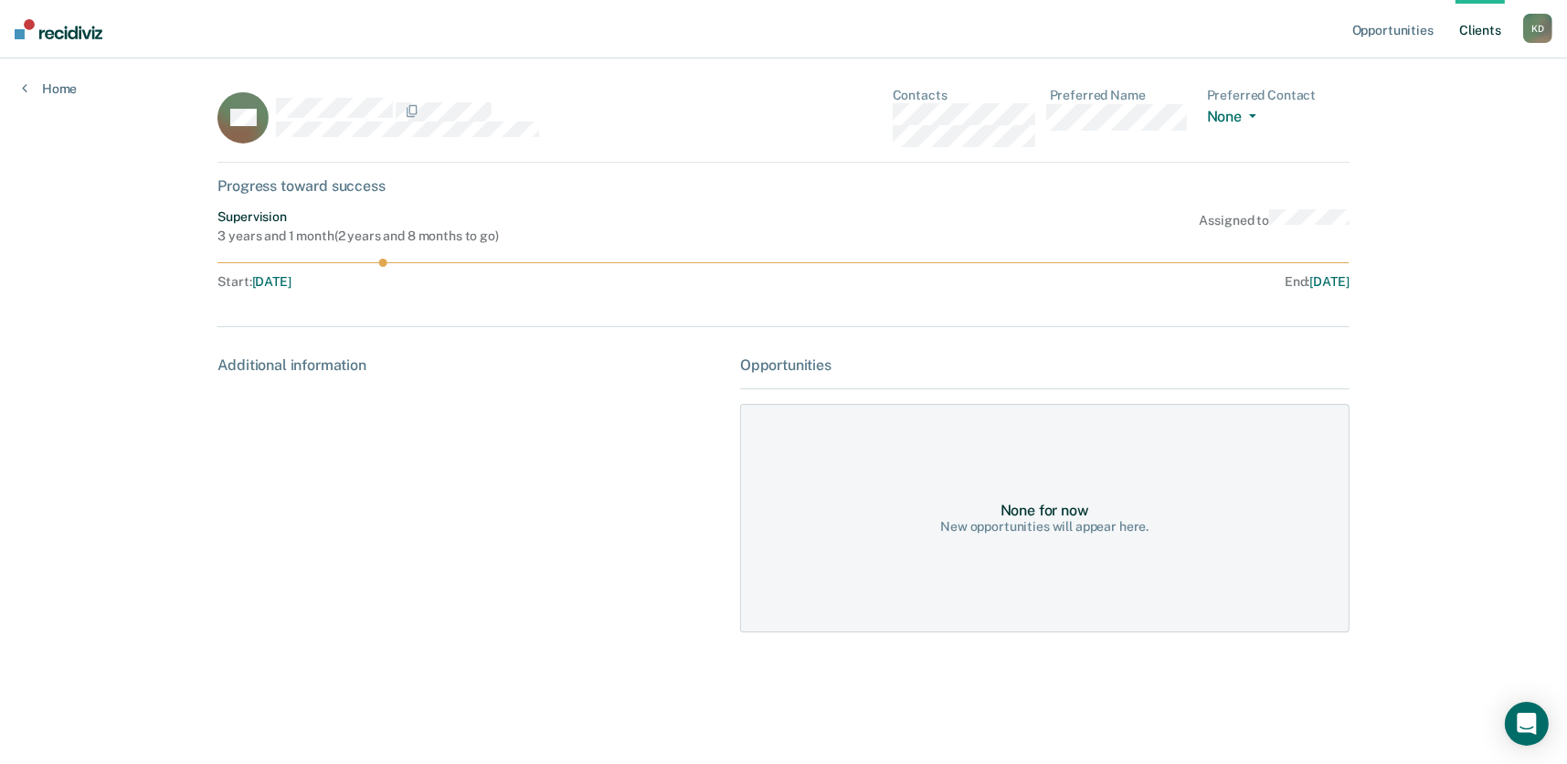
click at [1491, 29] on link "Client s" at bounding box center [1480, 29] width 49 height 58
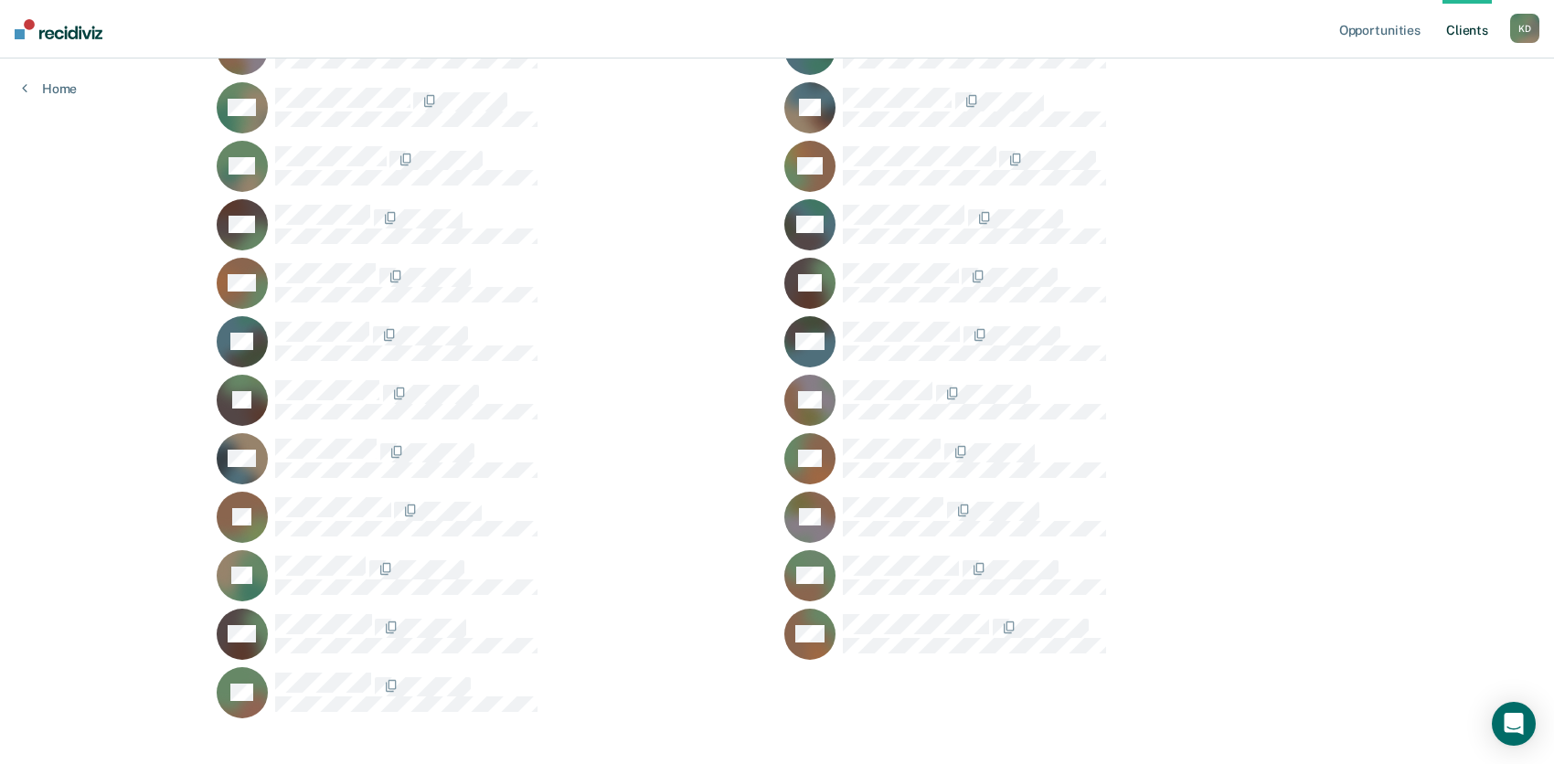
scroll to position [802, 0]
